Goal: Navigation & Orientation: Find specific page/section

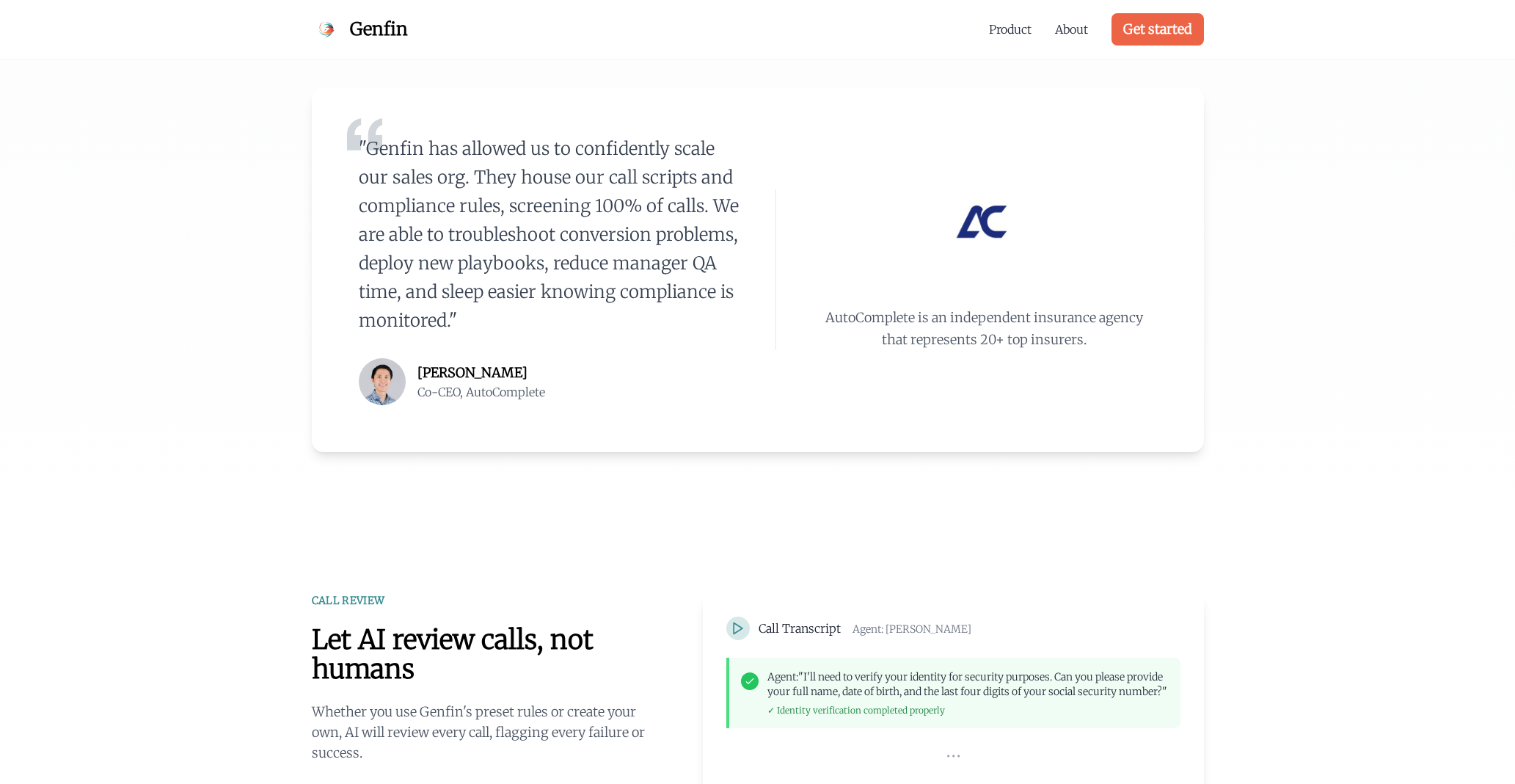
scroll to position [372, 0]
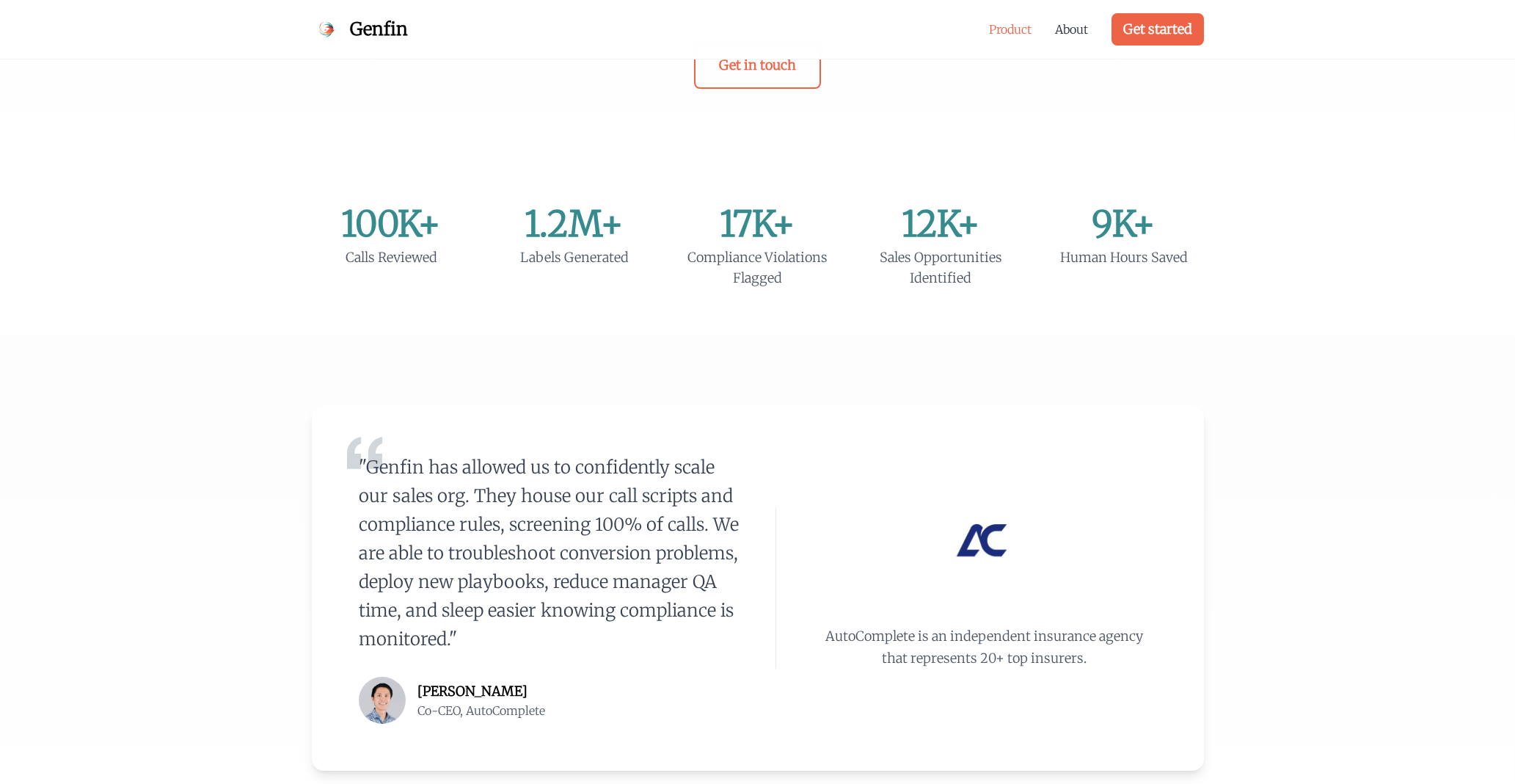
click at [1013, 23] on link "Product" at bounding box center [1011, 29] width 43 height 18
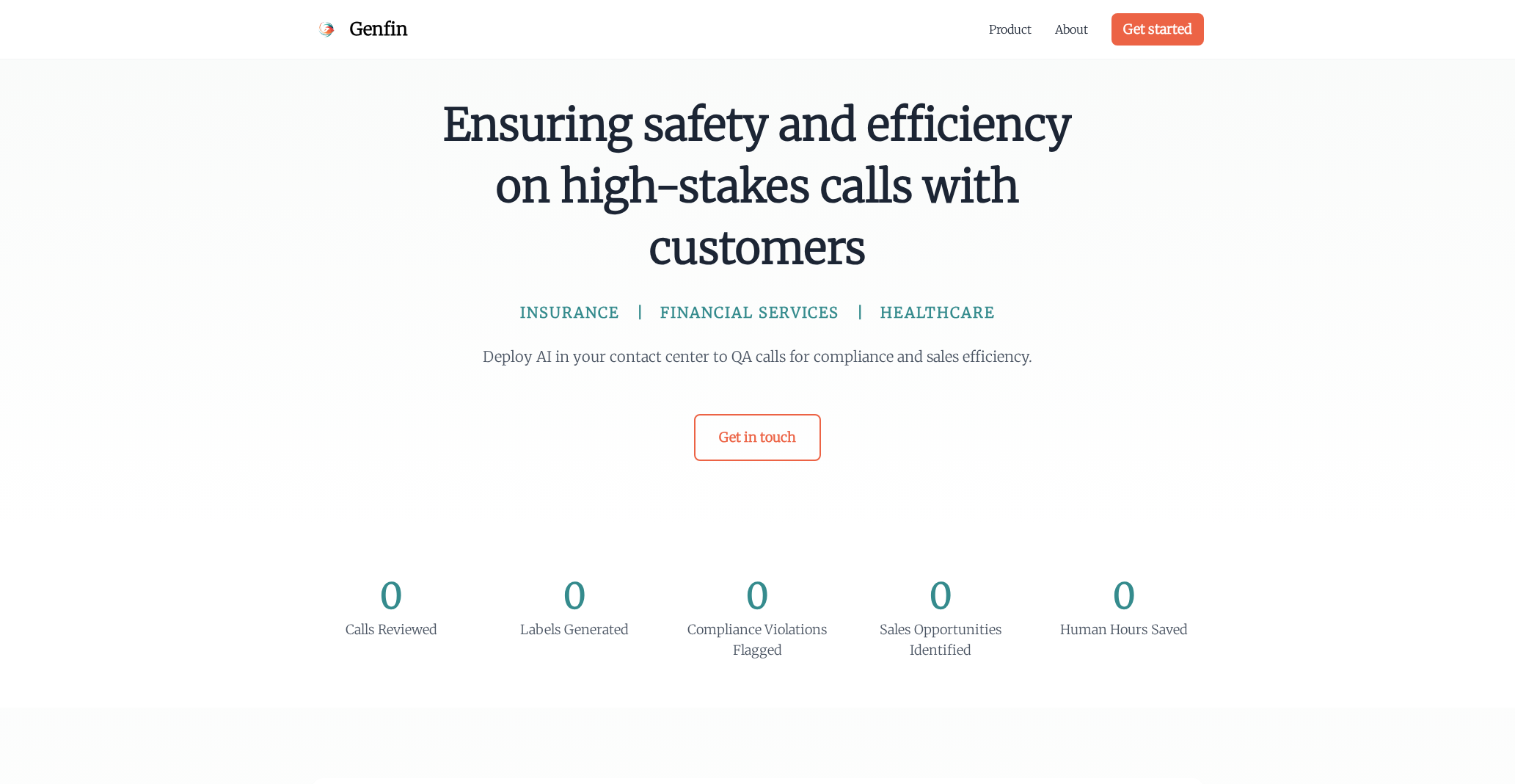
scroll to position [1212, 0]
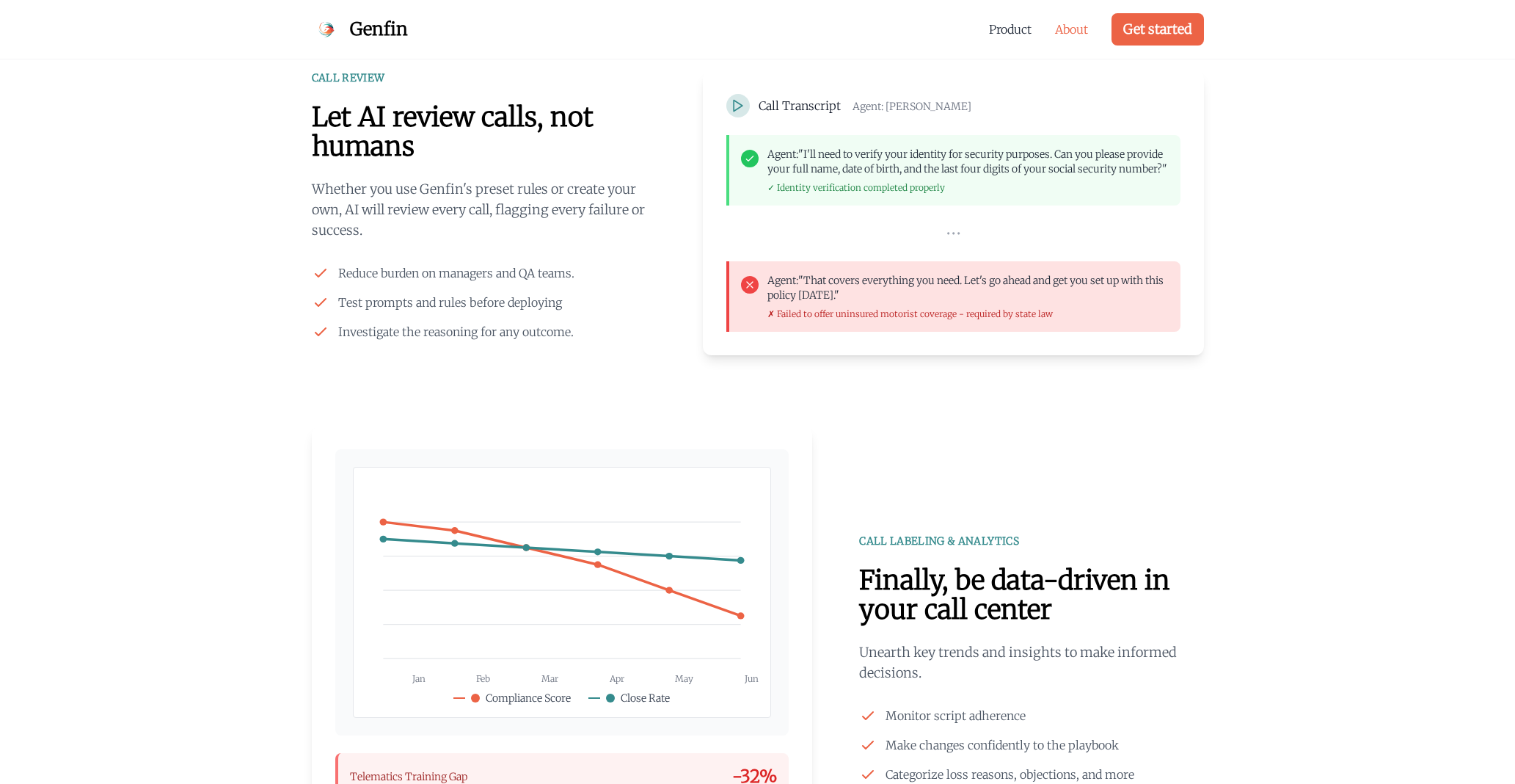
click at [1067, 35] on link "About" at bounding box center [1071, 29] width 33 height 18
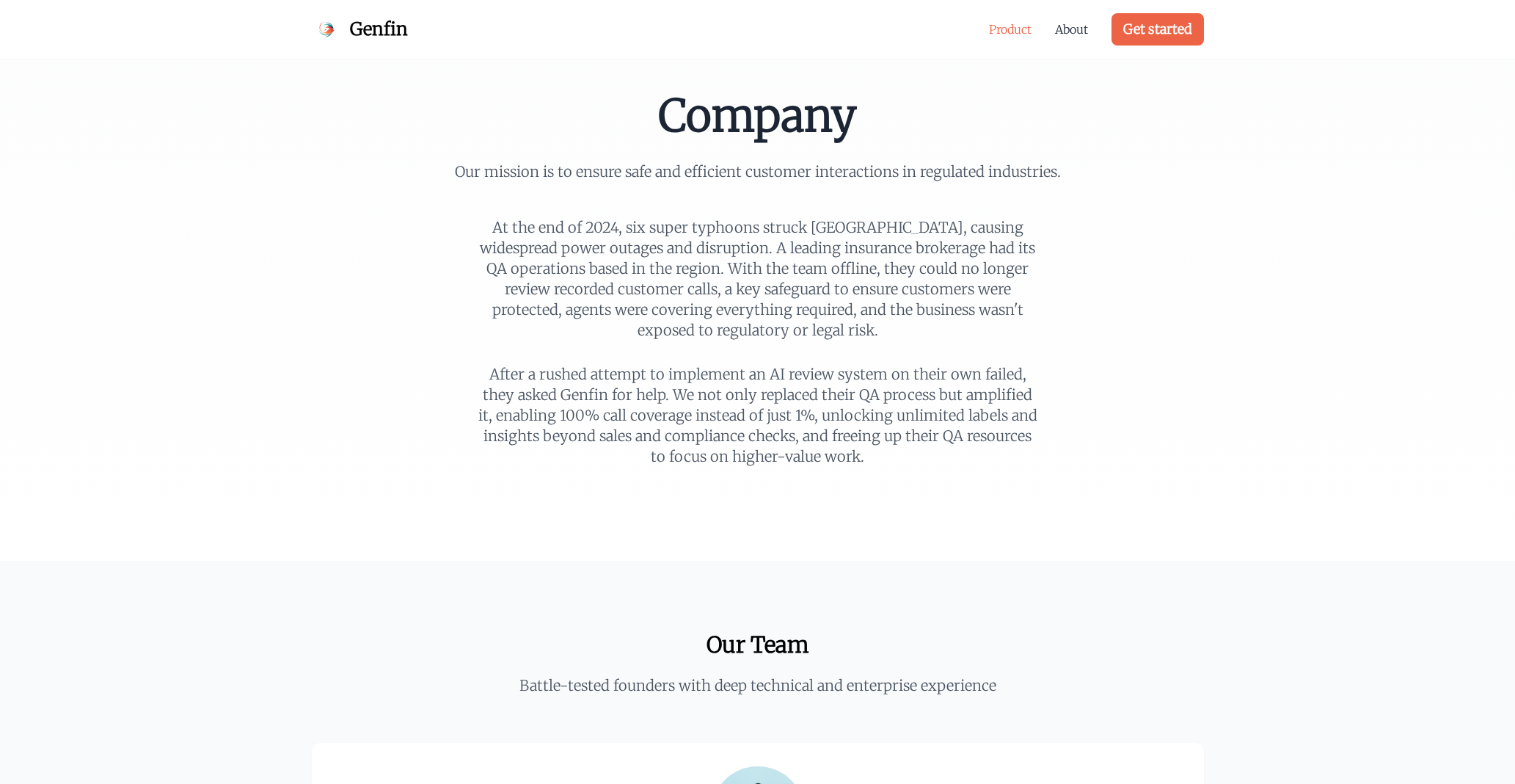
click at [1015, 29] on link "Product" at bounding box center [1011, 29] width 43 height 18
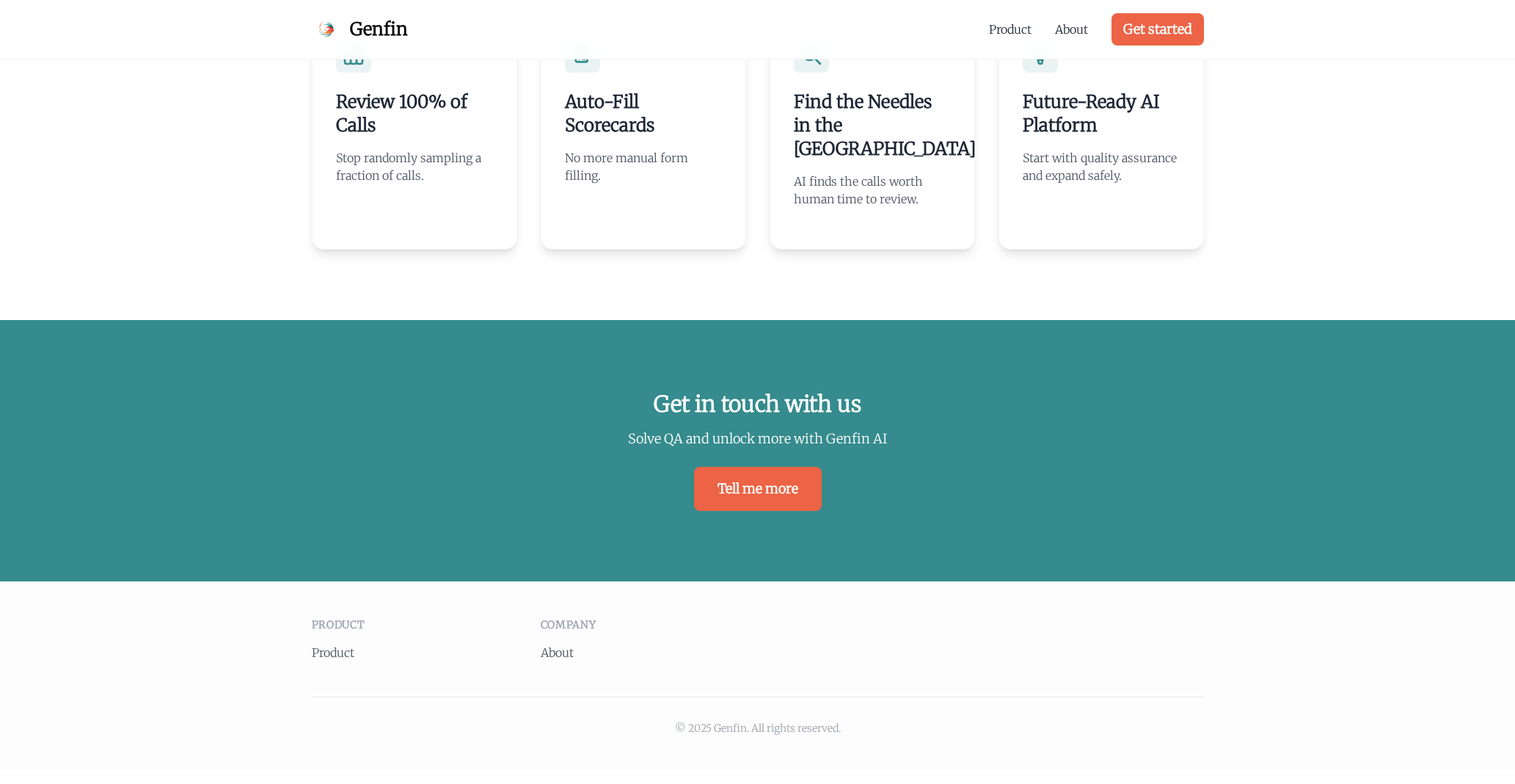
scroll to position [3020, 0]
